Goal: Navigation & Orientation: Find specific page/section

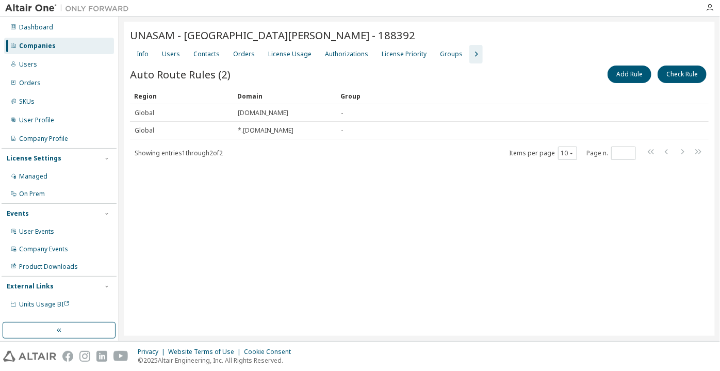
click at [64, 48] on div "Companies" at bounding box center [59, 46] width 110 height 17
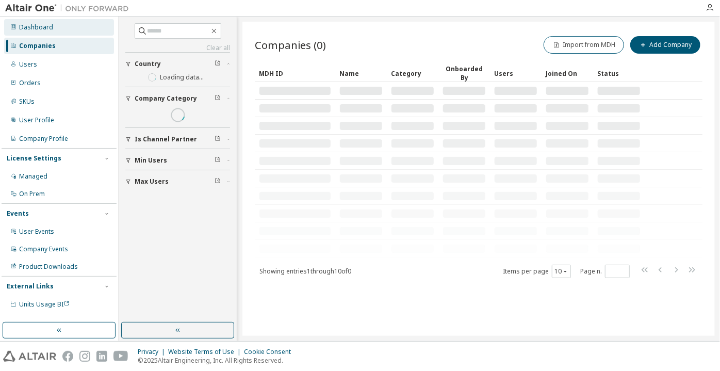
click at [59, 34] on div "Dashboard" at bounding box center [59, 27] width 110 height 17
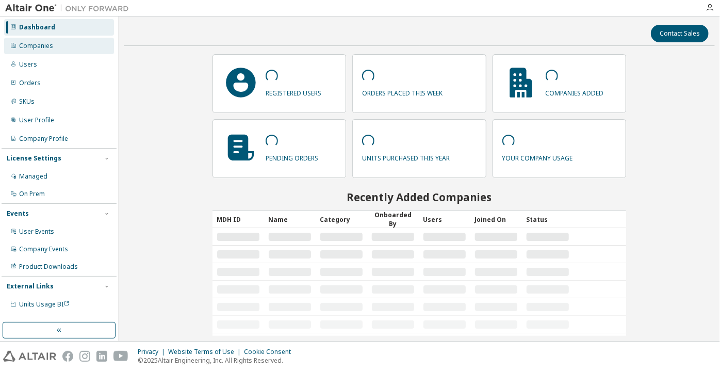
click at [68, 44] on div "Companies" at bounding box center [59, 46] width 110 height 17
